Goal: Information Seeking & Learning: Check status

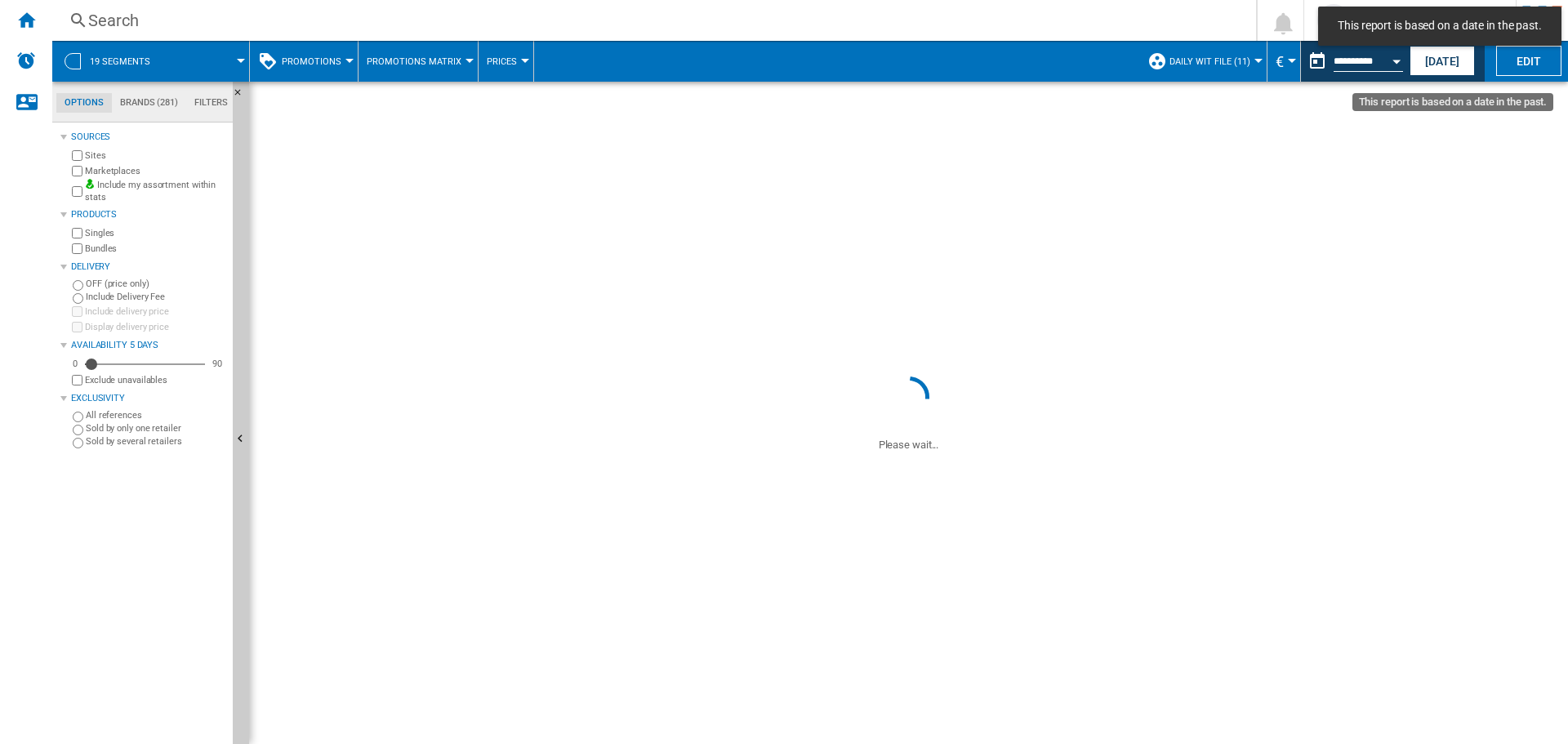
click at [1378, 71] on div "**********" at bounding box center [1369, 63] width 70 height 18
click at [1383, 62] on button "Open calendar" at bounding box center [1397, 59] width 30 height 30
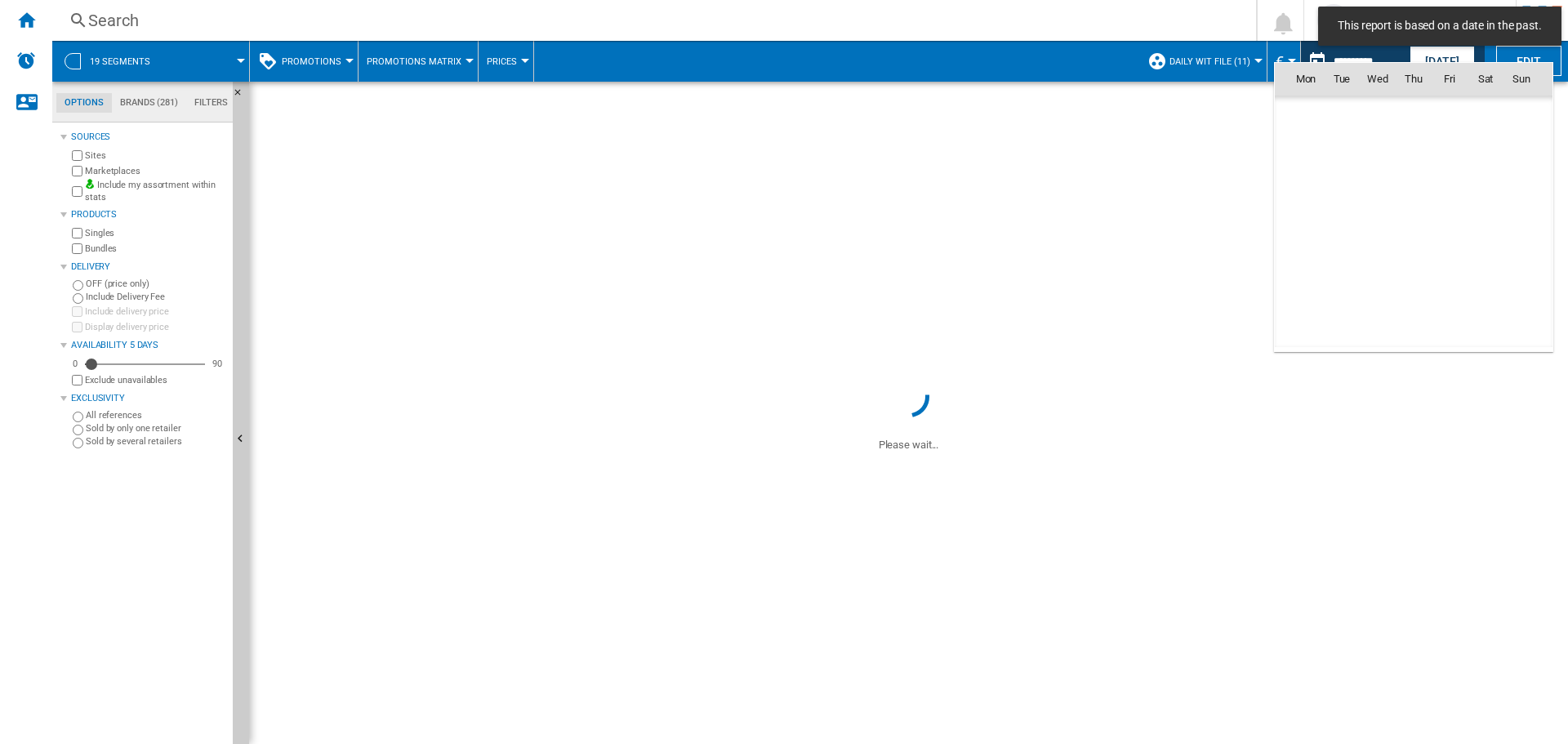
scroll to position [7576, 0]
click at [1385, 59] on div at bounding box center [784, 372] width 1568 height 744
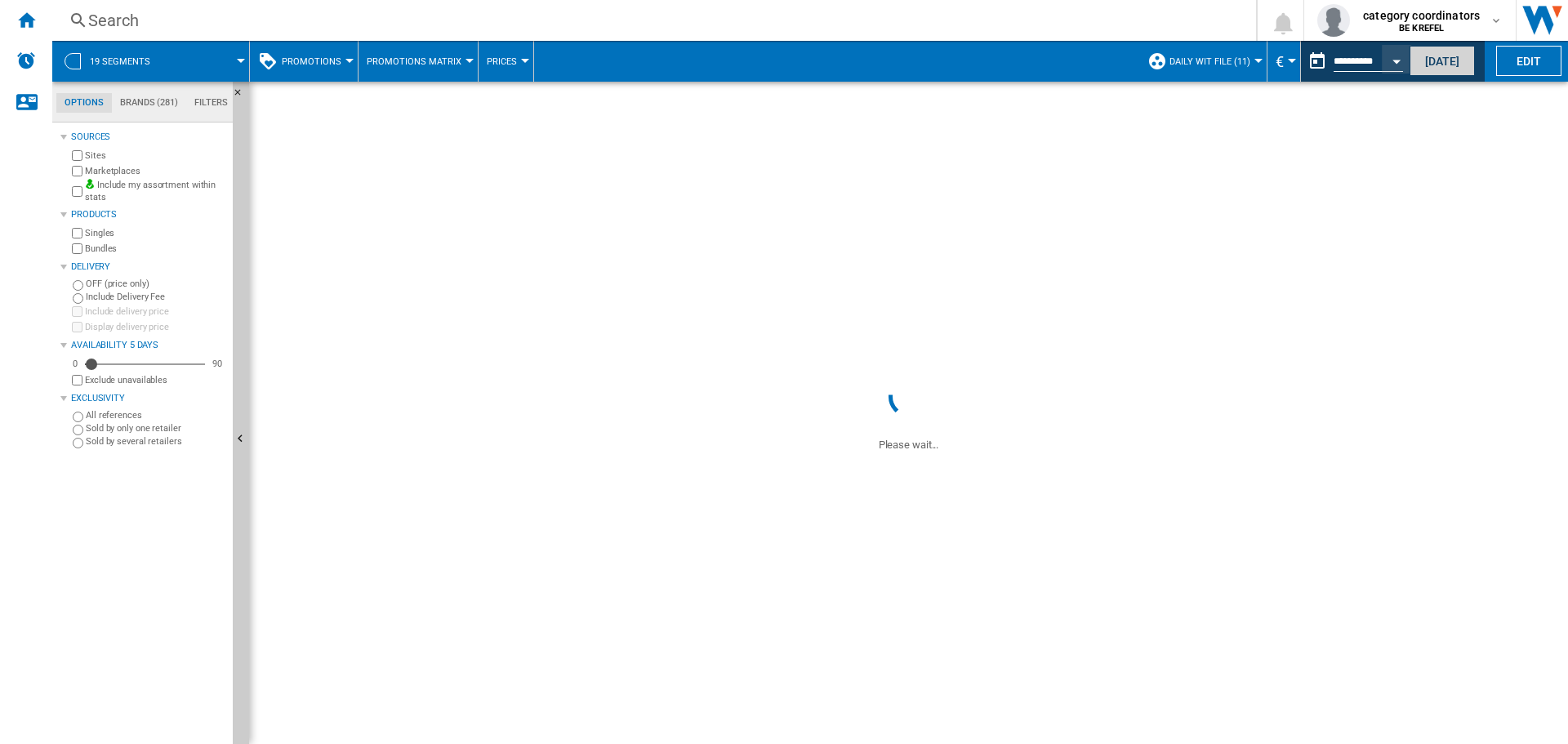
click at [1431, 59] on button "[DATE]" at bounding box center [1442, 60] width 65 height 31
click at [191, 28] on div "Search" at bounding box center [650, 20] width 1125 height 23
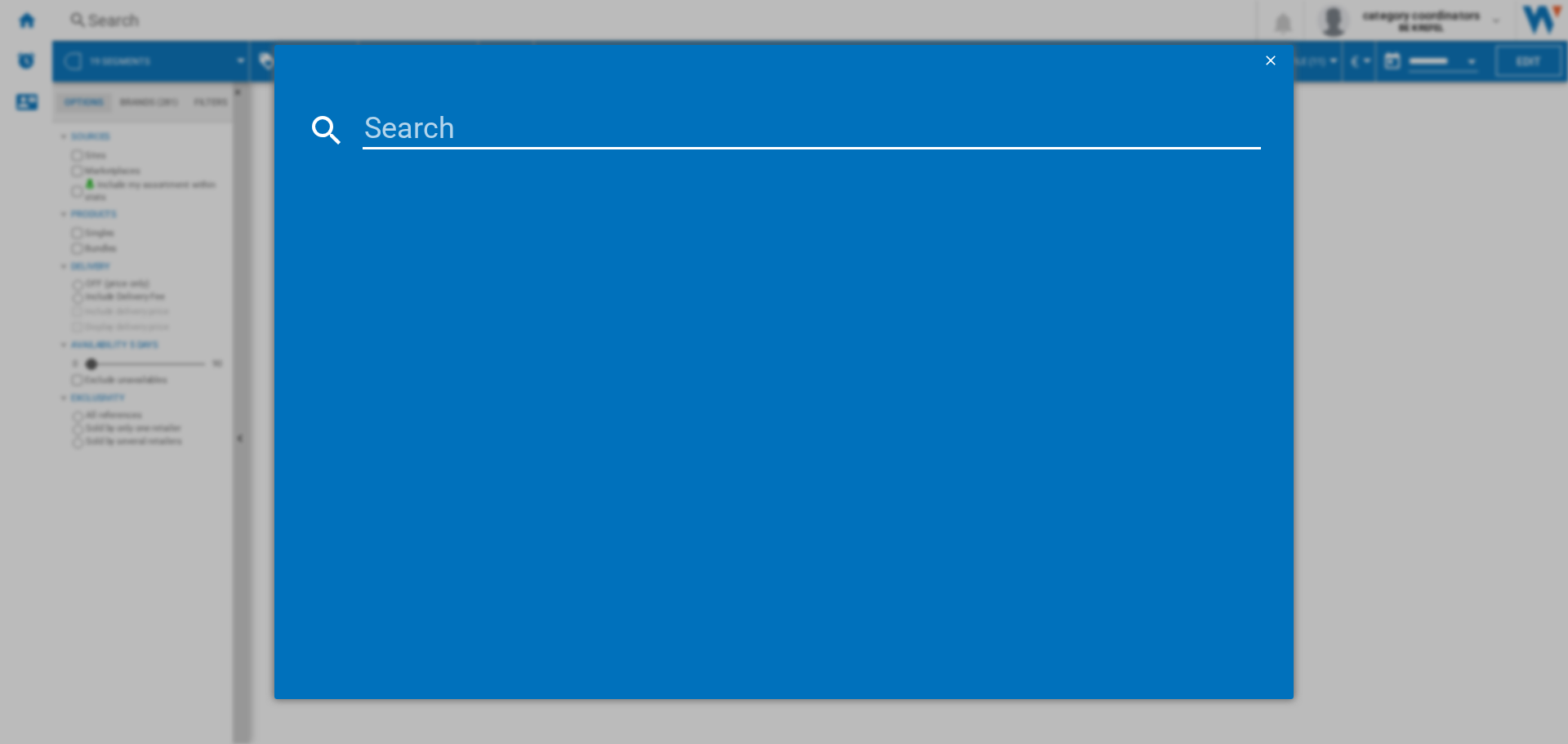
click at [320, 126] on md-icon at bounding box center [327, 129] width 39 height 39
click at [472, 148] on input at bounding box center [811, 129] width 898 height 39
type input "12007367"
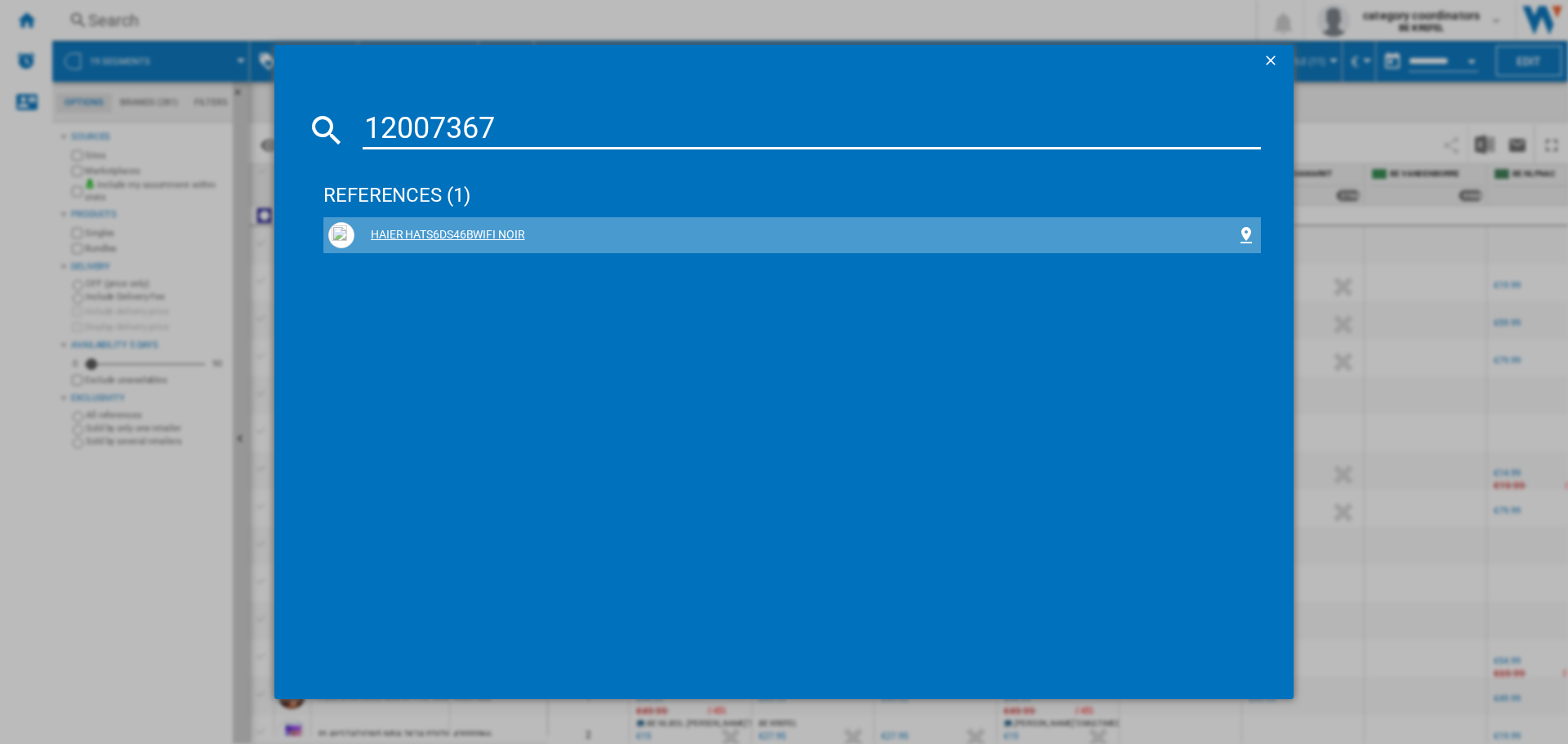
click at [420, 238] on div "HAIER HATS6DS46BWIFI NOIR" at bounding box center [795, 235] width 882 height 17
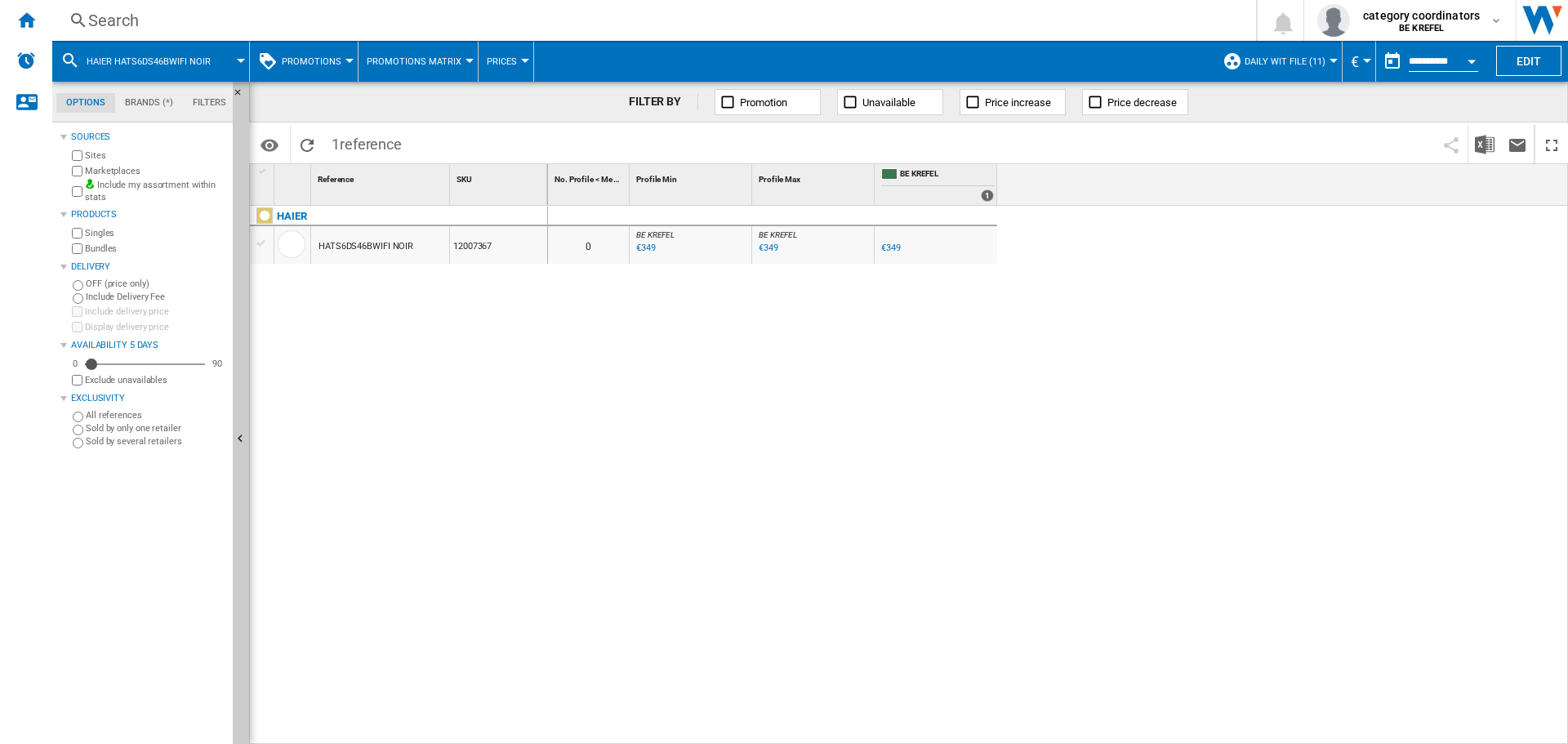
click at [925, 234] on div "BE FR KREFEL" at bounding box center [936, 235] width 116 height 10
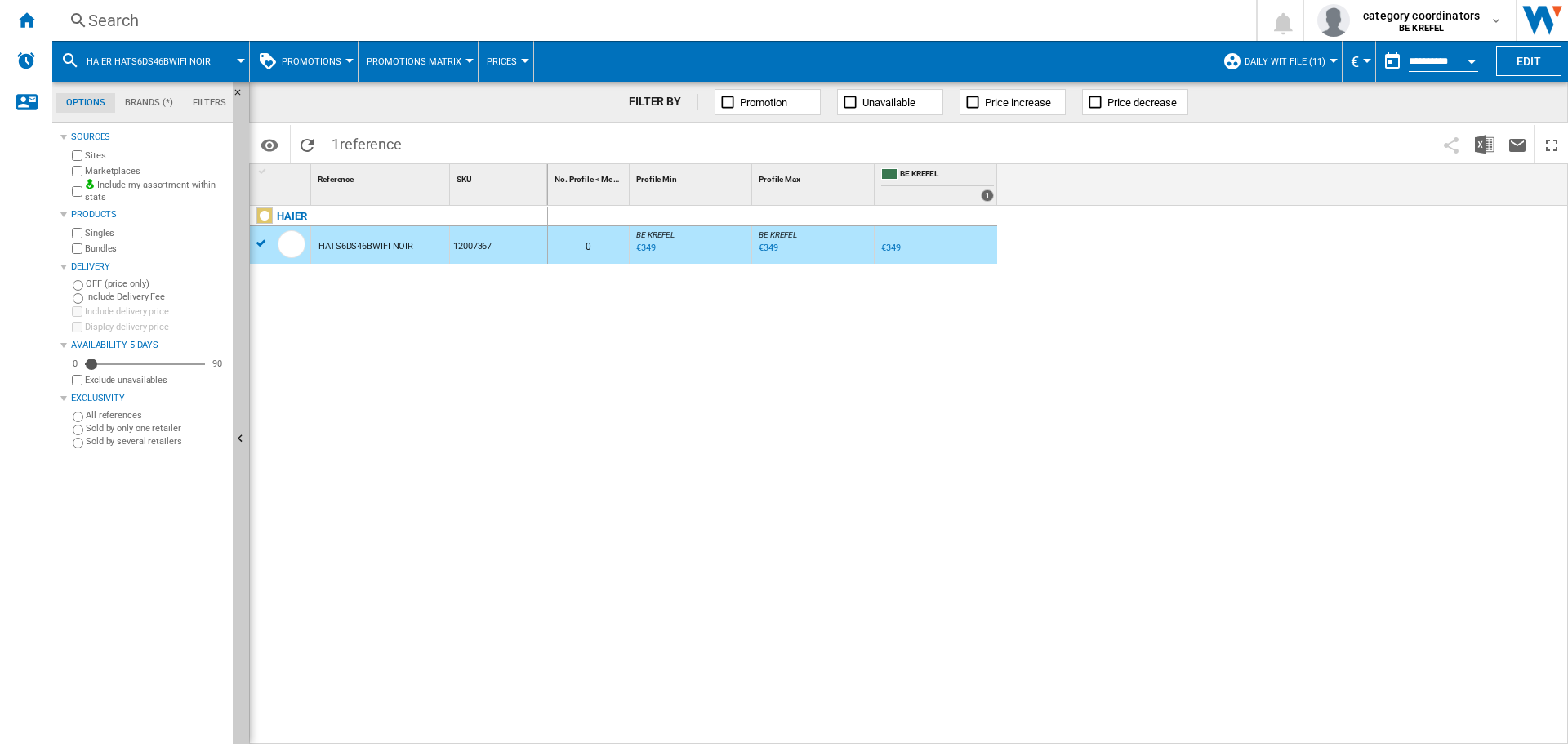
click at [782, 245] on div at bounding box center [781, 259] width 8 height 39
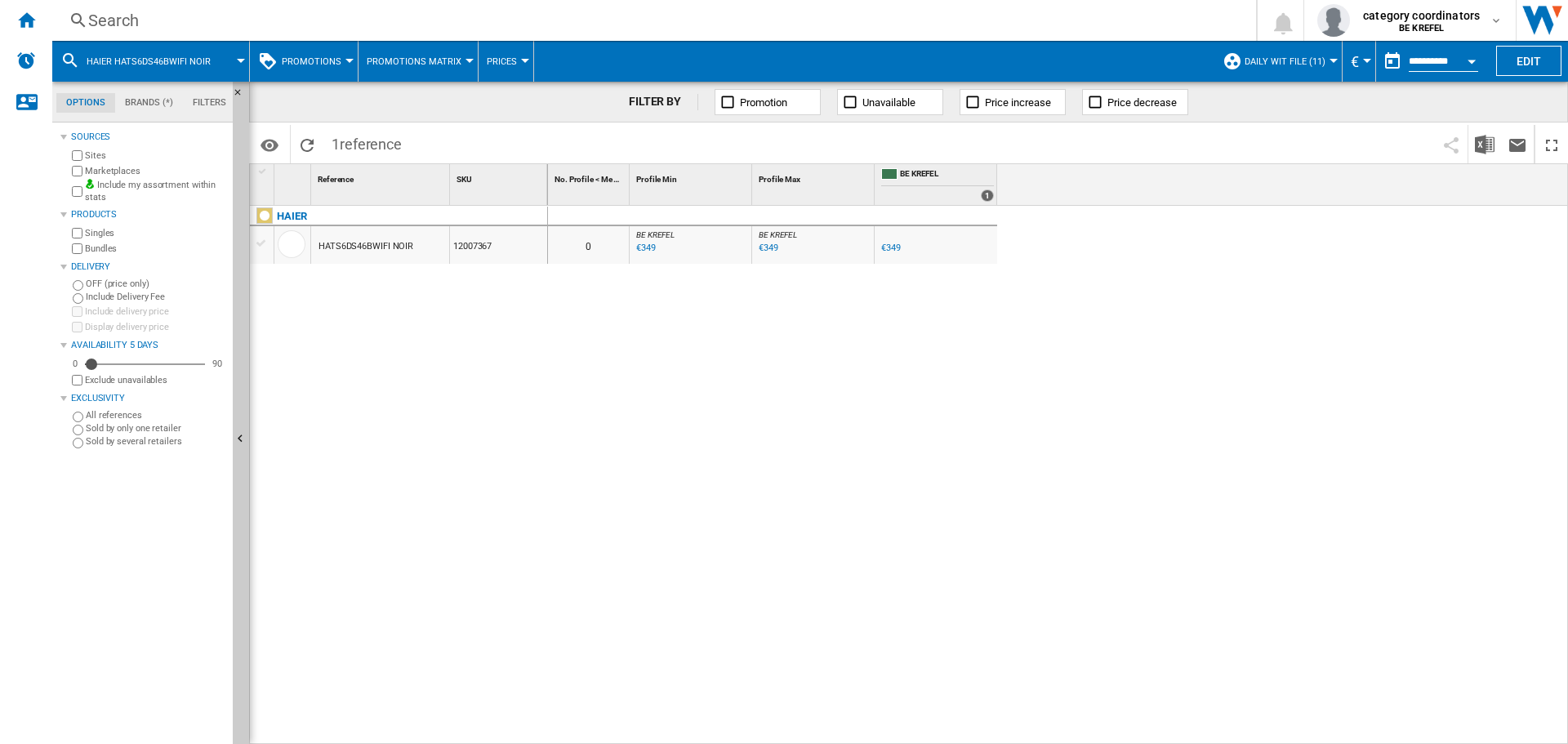
click at [644, 251] on div "€349" at bounding box center [646, 248] width 19 height 10
click at [769, 587] on div "0 0 BE KREFEL : BE FR KREFEL 0.0 % €349 % N/A €NaN ( €349 ) BE KREFEL : BE FR K…" at bounding box center [1058, 475] width 1021 height 539
click at [314, 66] on span "Promotions" at bounding box center [312, 62] width 59 height 10
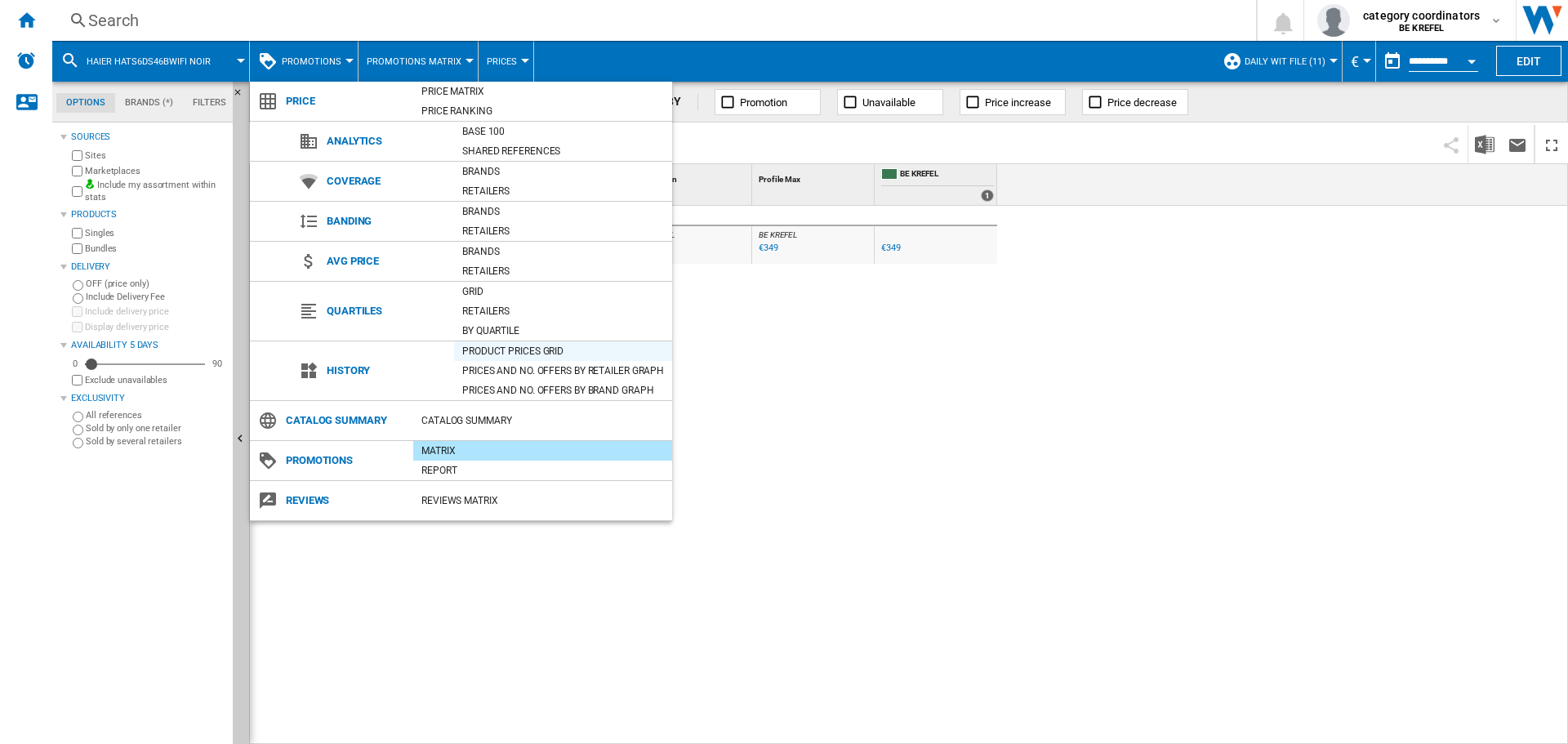
click at [499, 352] on div "Product prices grid" at bounding box center [563, 351] width 218 height 17
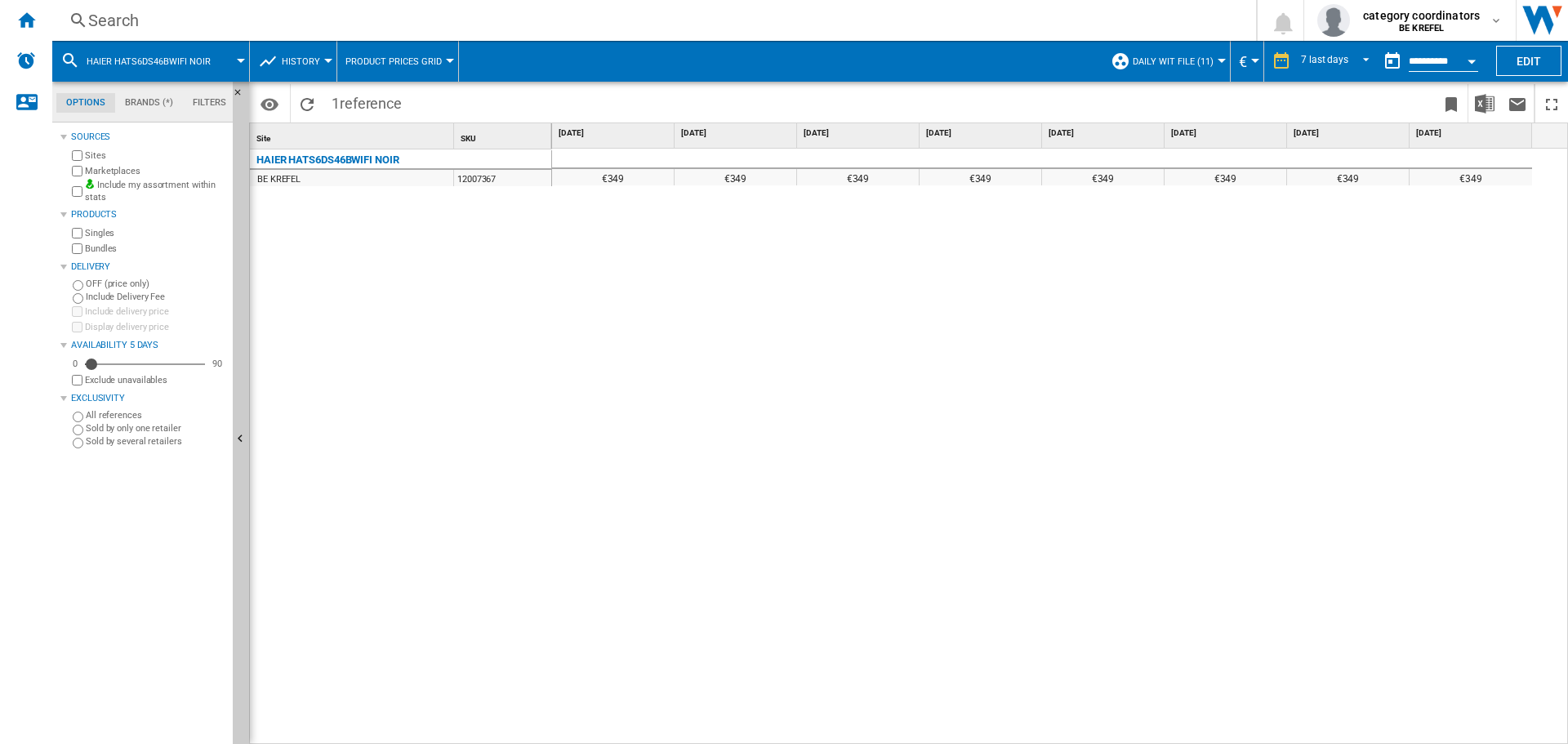
click at [124, 25] on div "Search" at bounding box center [650, 20] width 1125 height 23
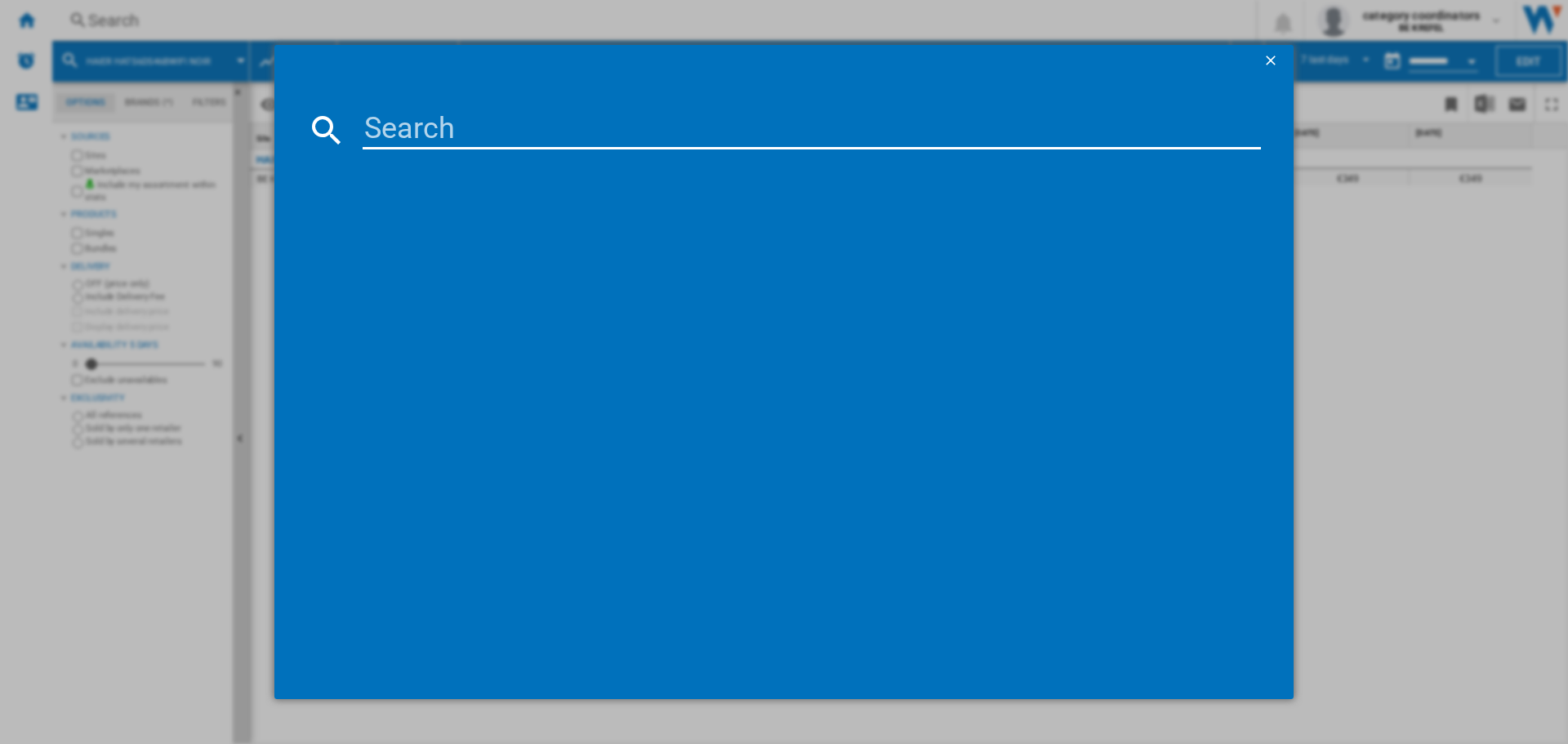
click at [1420, 540] on div at bounding box center [784, 372] width 1568 height 744
click at [408, 123] on input at bounding box center [811, 129] width 898 height 39
type input "12007367"
click at [416, 224] on div "HAIER HATS6DS46BWIFI NOIR" at bounding box center [792, 235] width 928 height 26
click at [505, 234] on div "HAIER HATS6DS46BWIFI NOIR" at bounding box center [795, 235] width 882 height 17
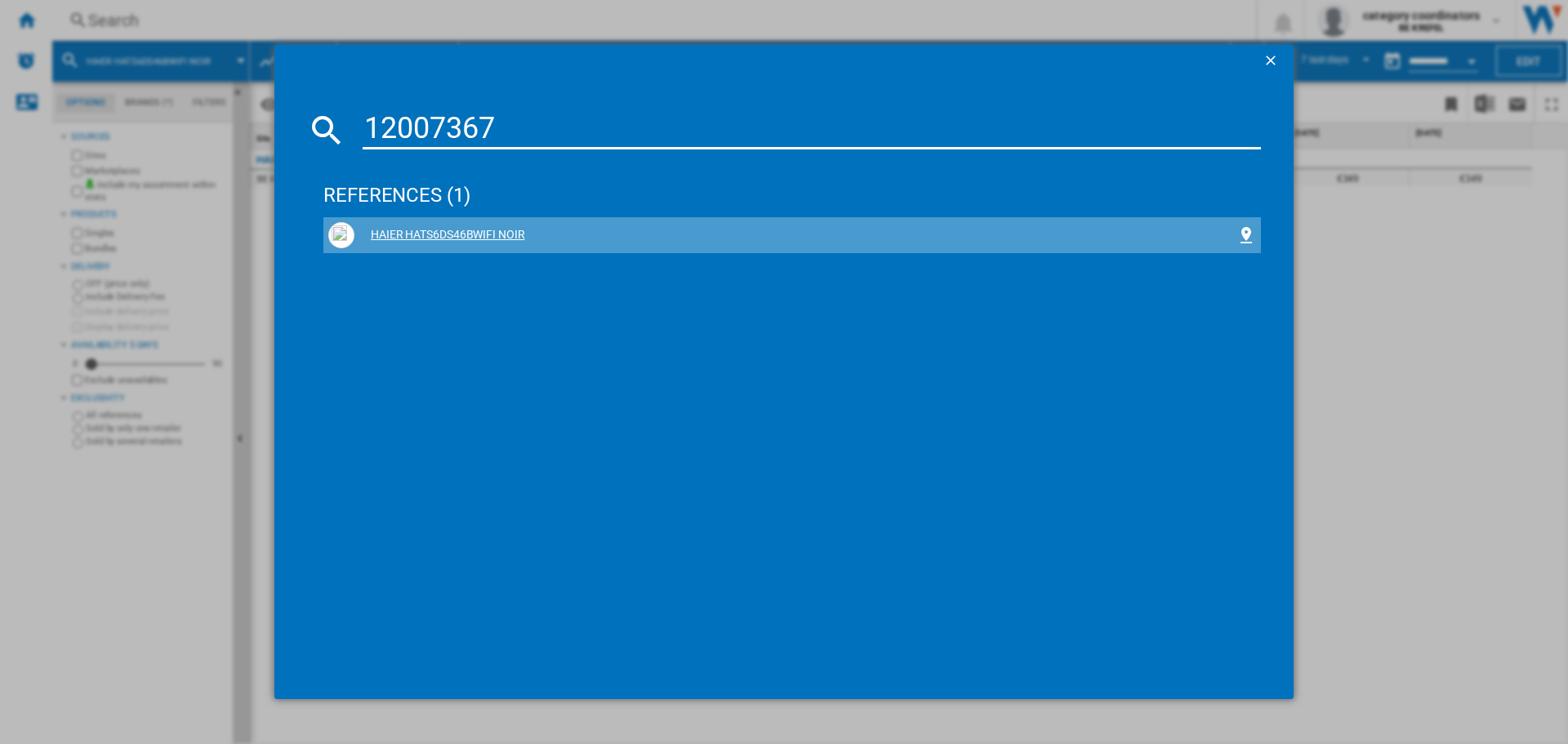
click at [338, 225] on img at bounding box center [341, 235] width 19 height 19
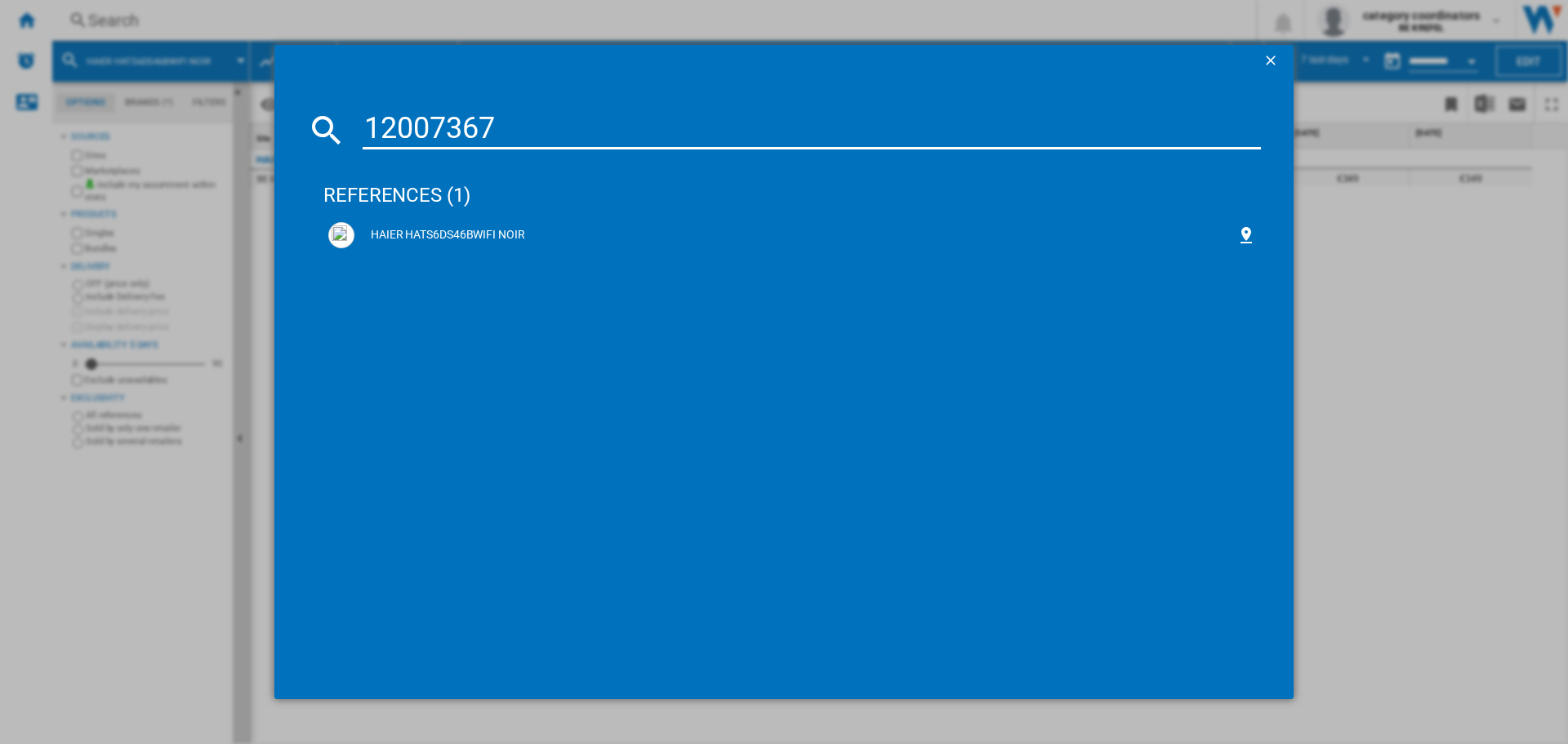
click at [1268, 55] on ng-md-icon "getI18NText('BUTTONS.CLOSE_DIALOG')" at bounding box center [1272, 62] width 19 height 19
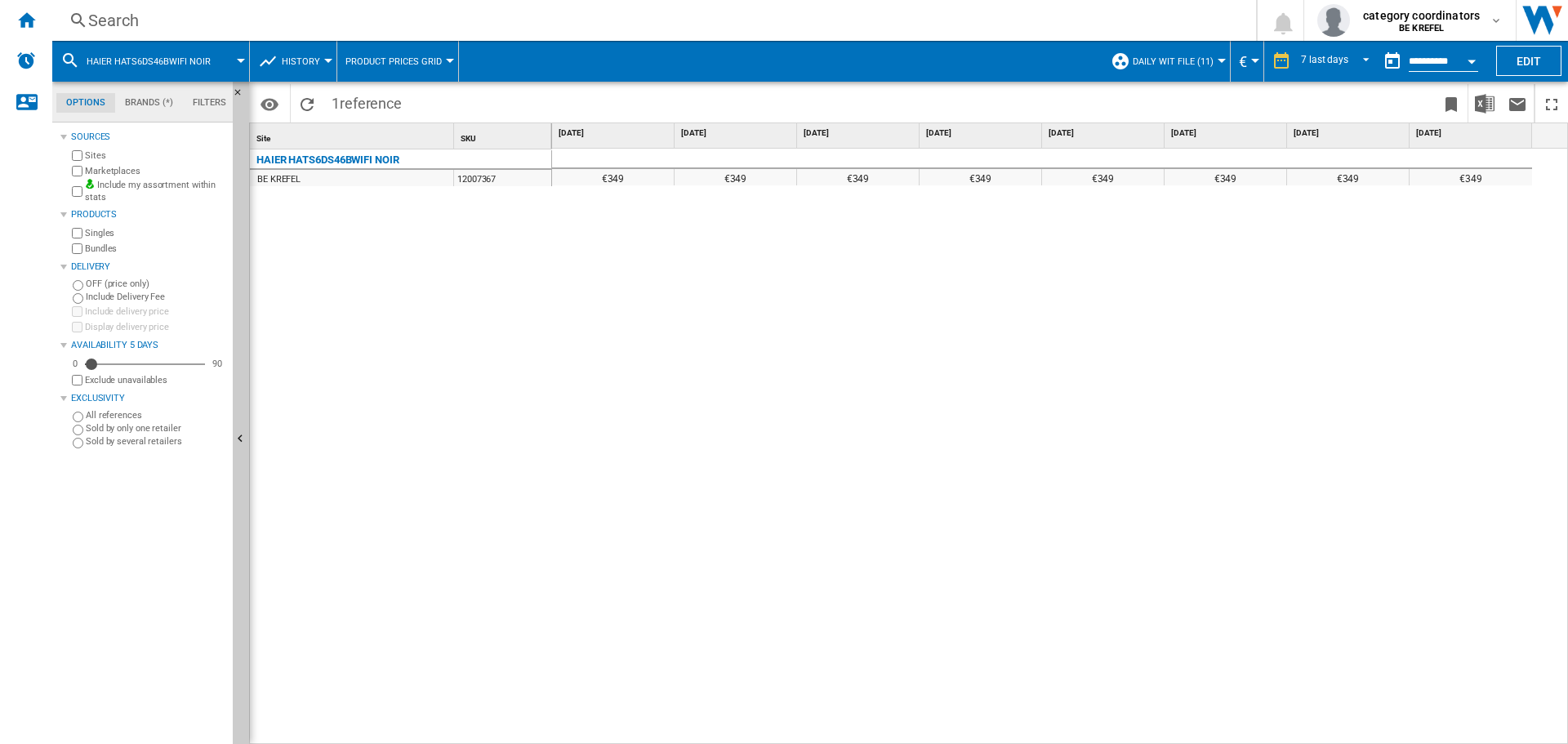
click at [855, 271] on div "€349 €349 €349 €349 €349 €349 €349 €349" at bounding box center [1060, 446] width 1017 height 596
click at [786, 480] on div "€349 €349 €349 €349 €349 €349 €349 €349" at bounding box center [1060, 446] width 1017 height 596
